Goal: Information Seeking & Learning: Learn about a topic

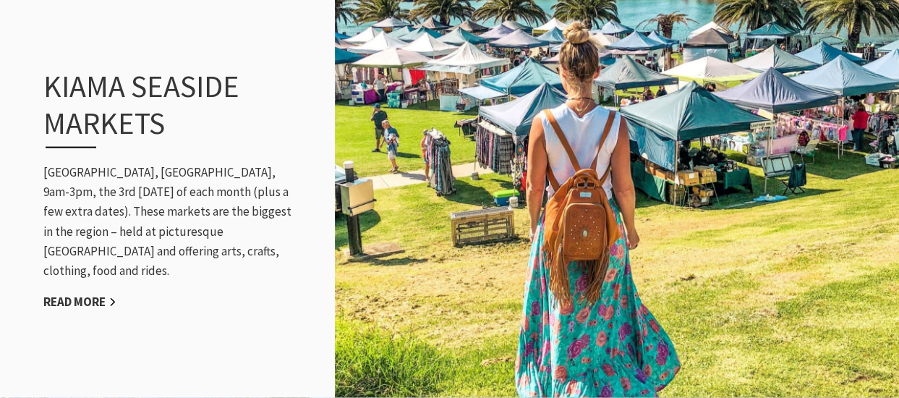
scroll to position [1447, 0]
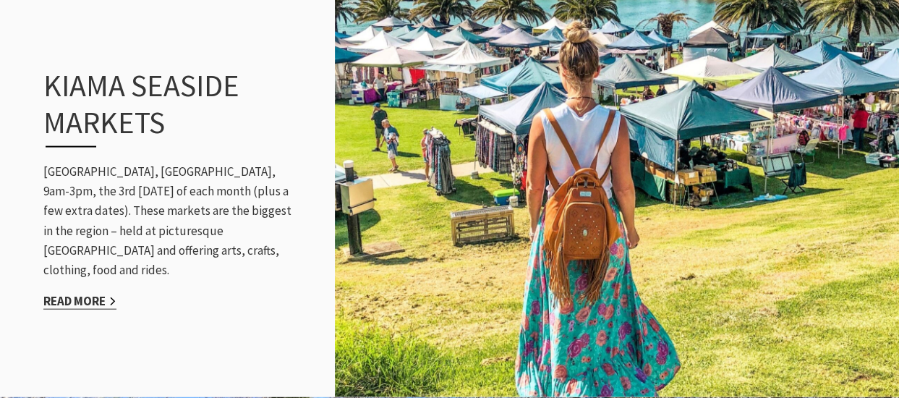
click at [84, 293] on link "Read More" at bounding box center [79, 301] width 73 height 17
